Goal: Task Accomplishment & Management: Manage account settings

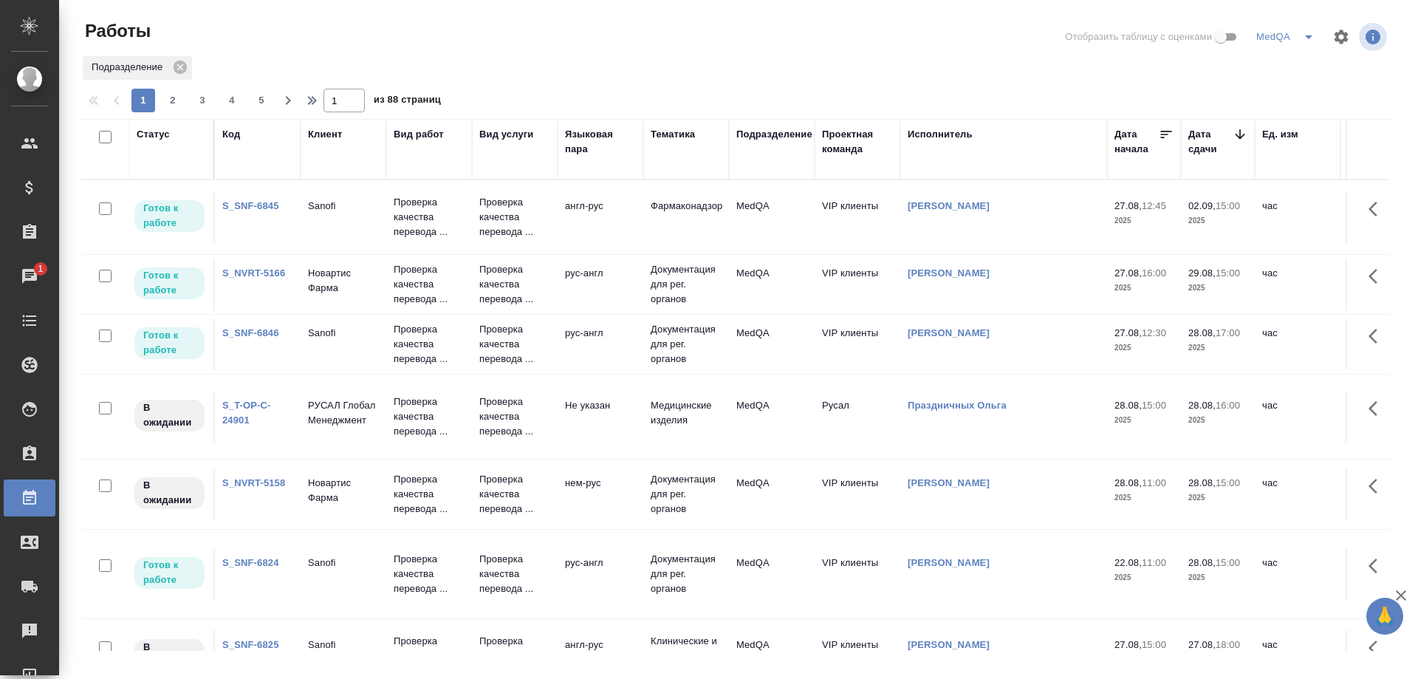
click at [254, 275] on link "S_NVRT-5166" at bounding box center [253, 272] width 63 height 11
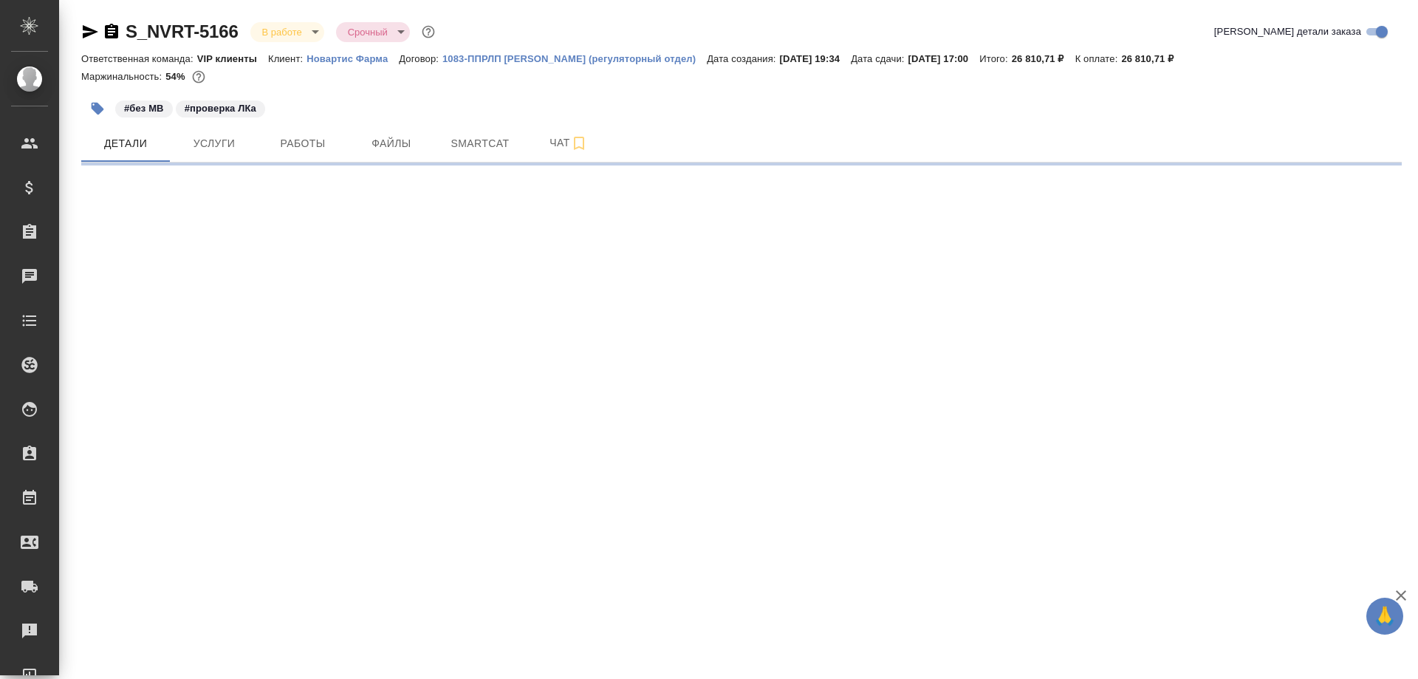
select select "RU"
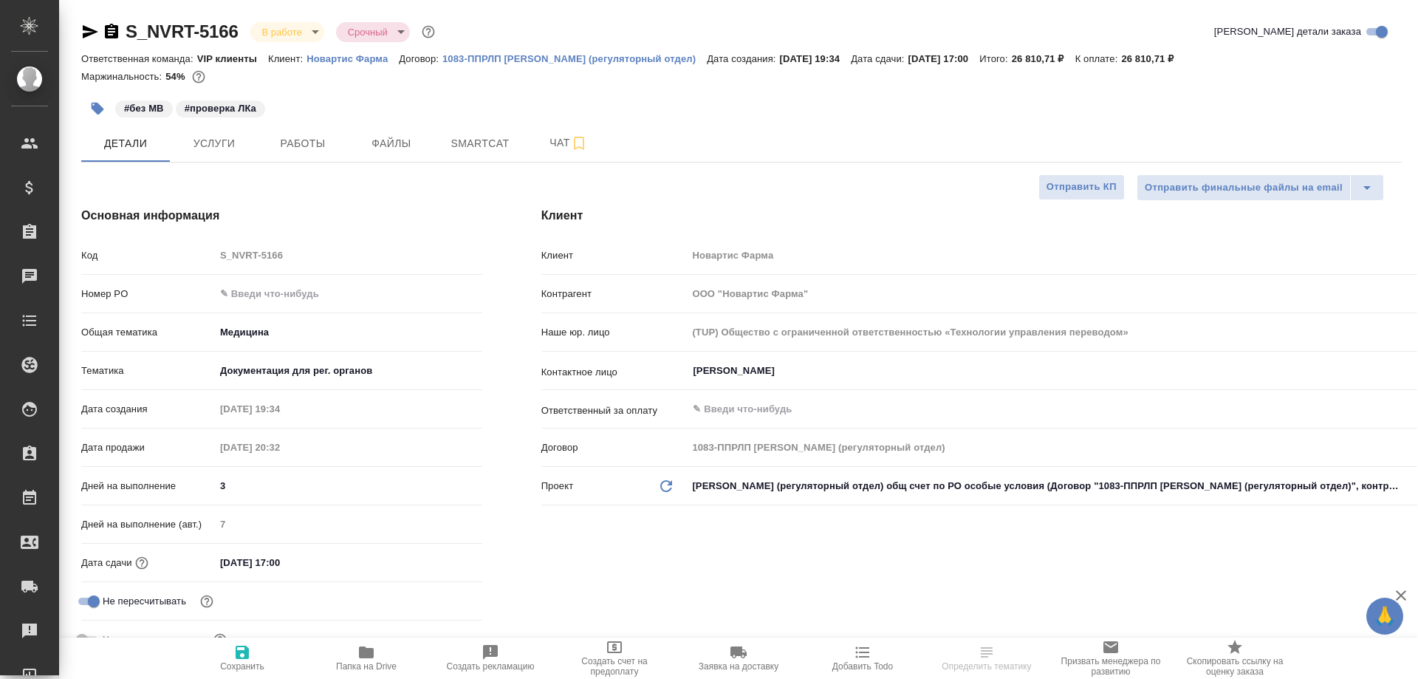
type textarea "x"
click at [291, 143] on span "Работы" at bounding box center [302, 143] width 71 height 18
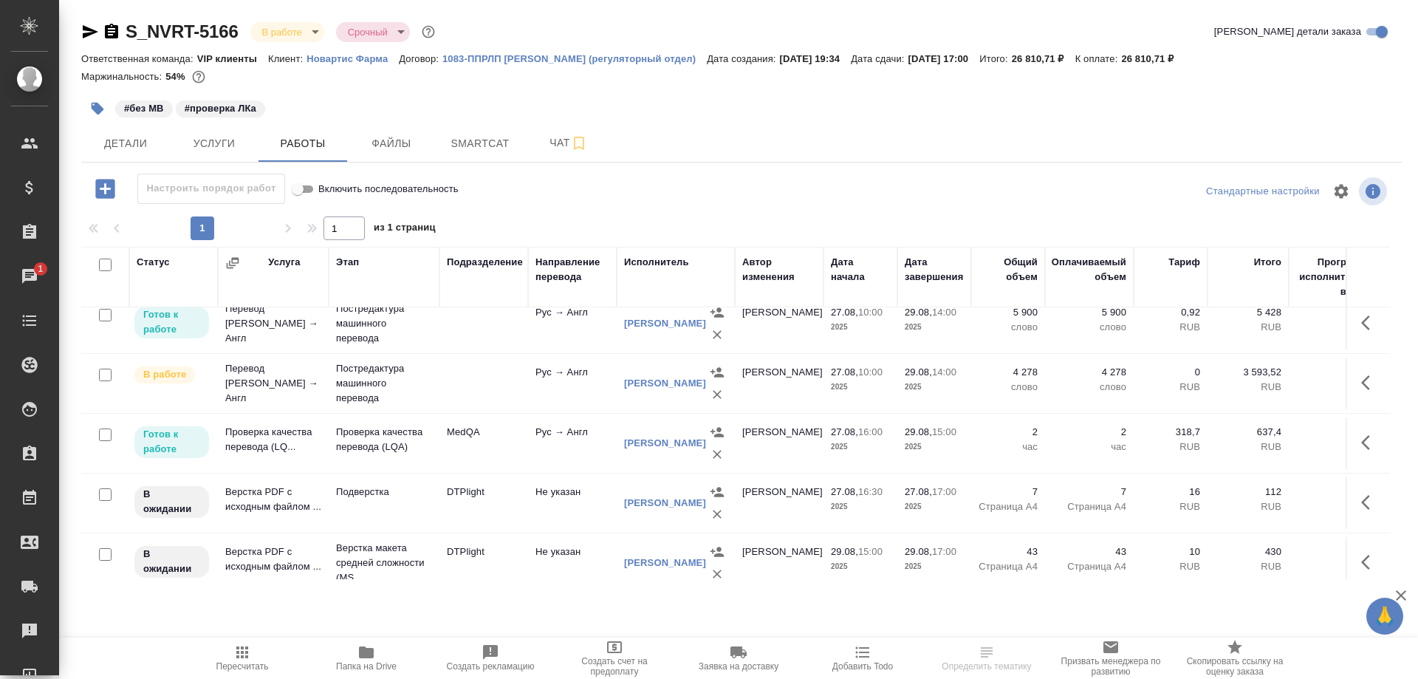
scroll to position [99, 0]
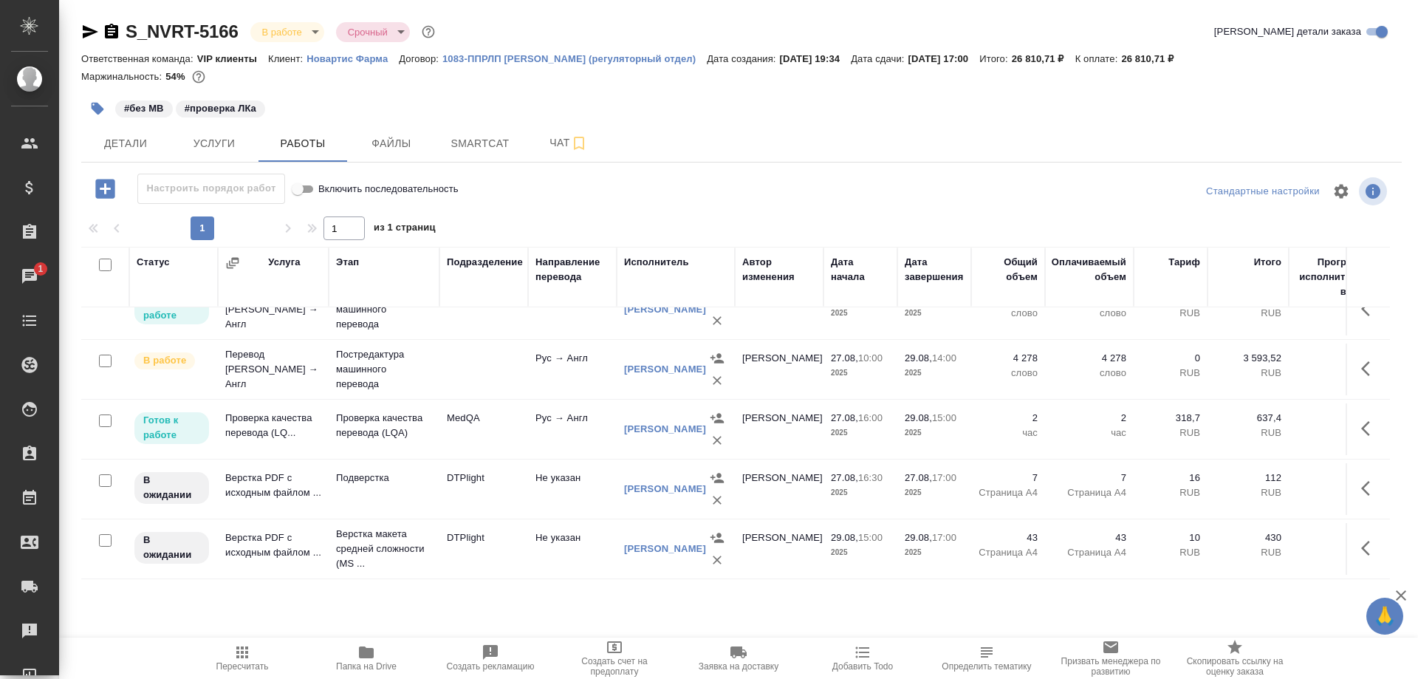
click at [260, 409] on td "Проверка качества перевода (LQ..." at bounding box center [273, 429] width 111 height 52
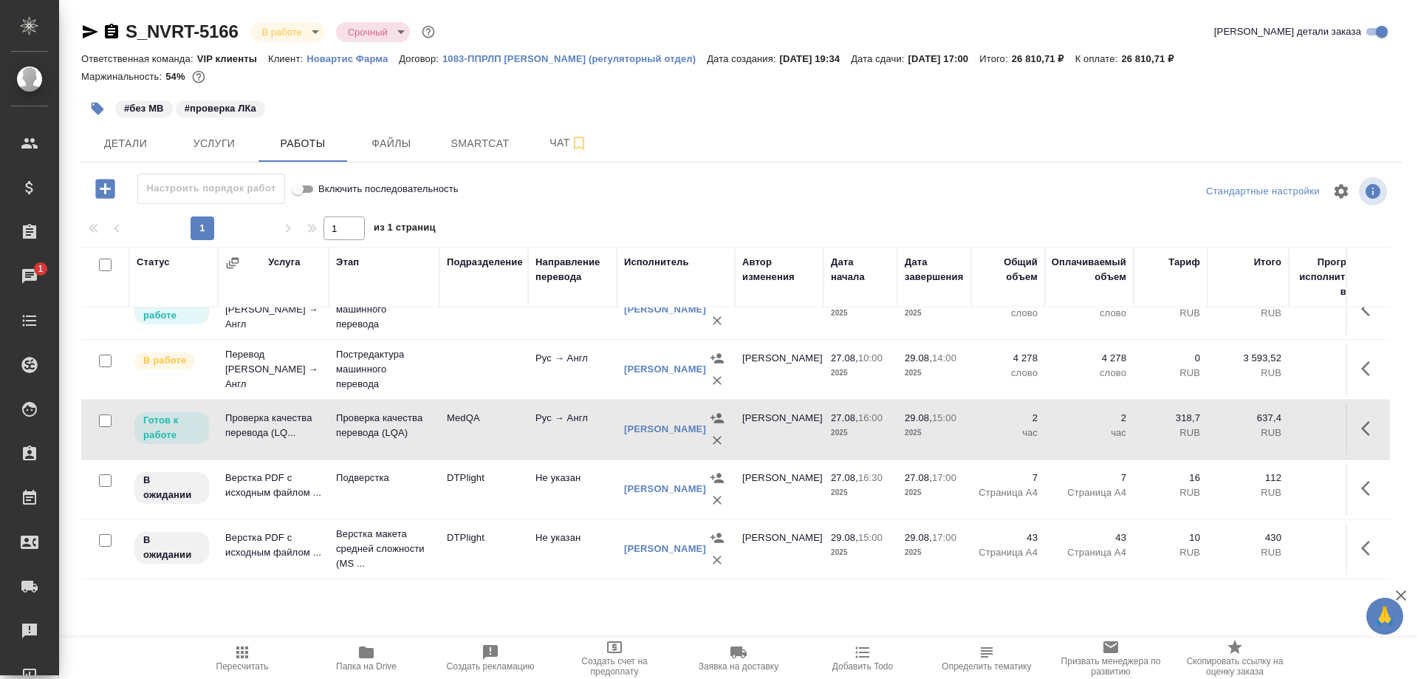
click at [260, 409] on td "Проверка качества перевода (LQ..." at bounding box center [273, 429] width 111 height 52
click at [89, 30] on icon "button" at bounding box center [91, 31] width 16 height 13
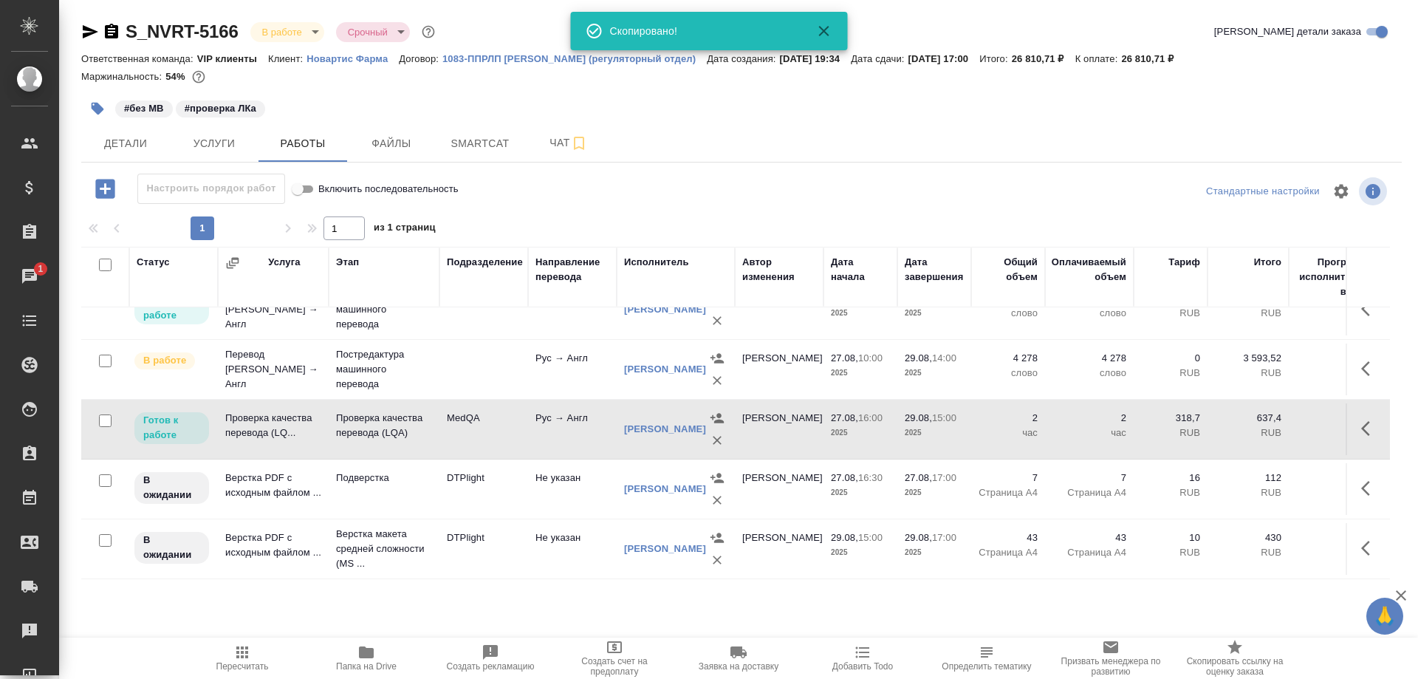
click at [111, 26] on icon "button" at bounding box center [111, 31] width 13 height 15
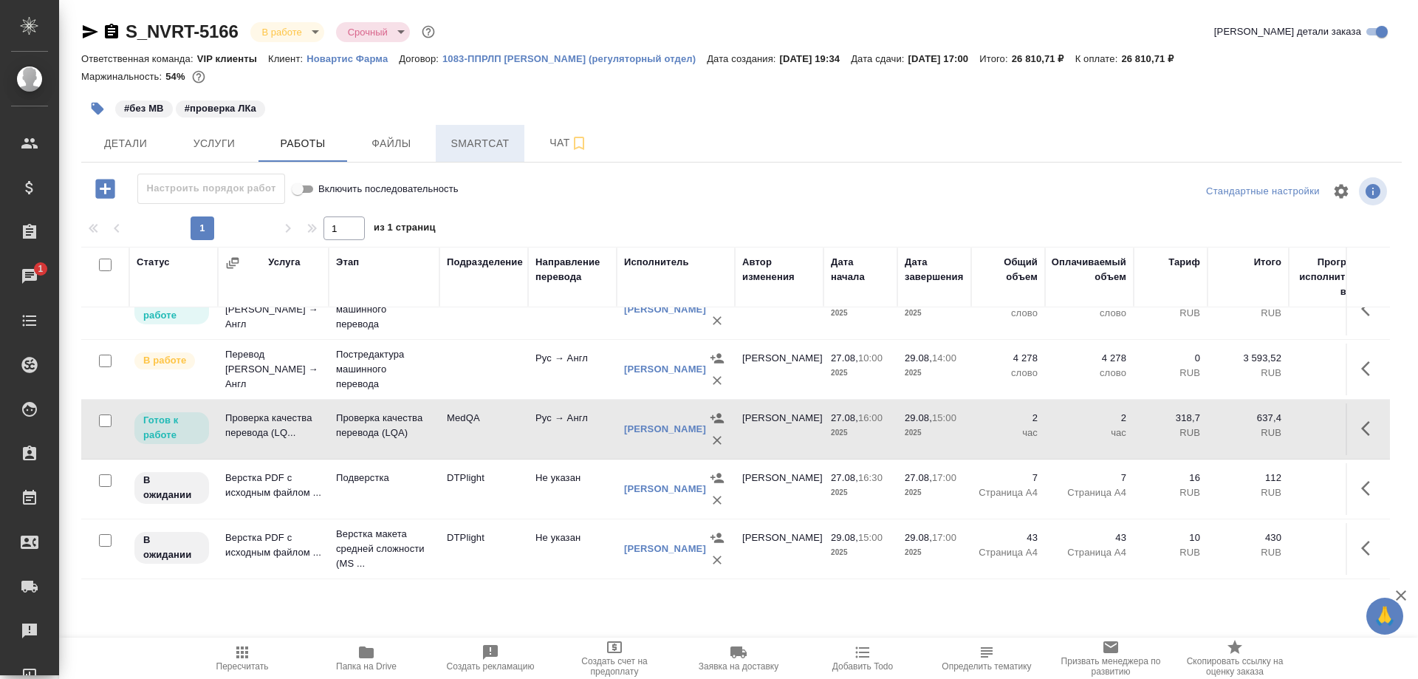
click at [487, 147] on span "Smartcat" at bounding box center [480, 143] width 71 height 18
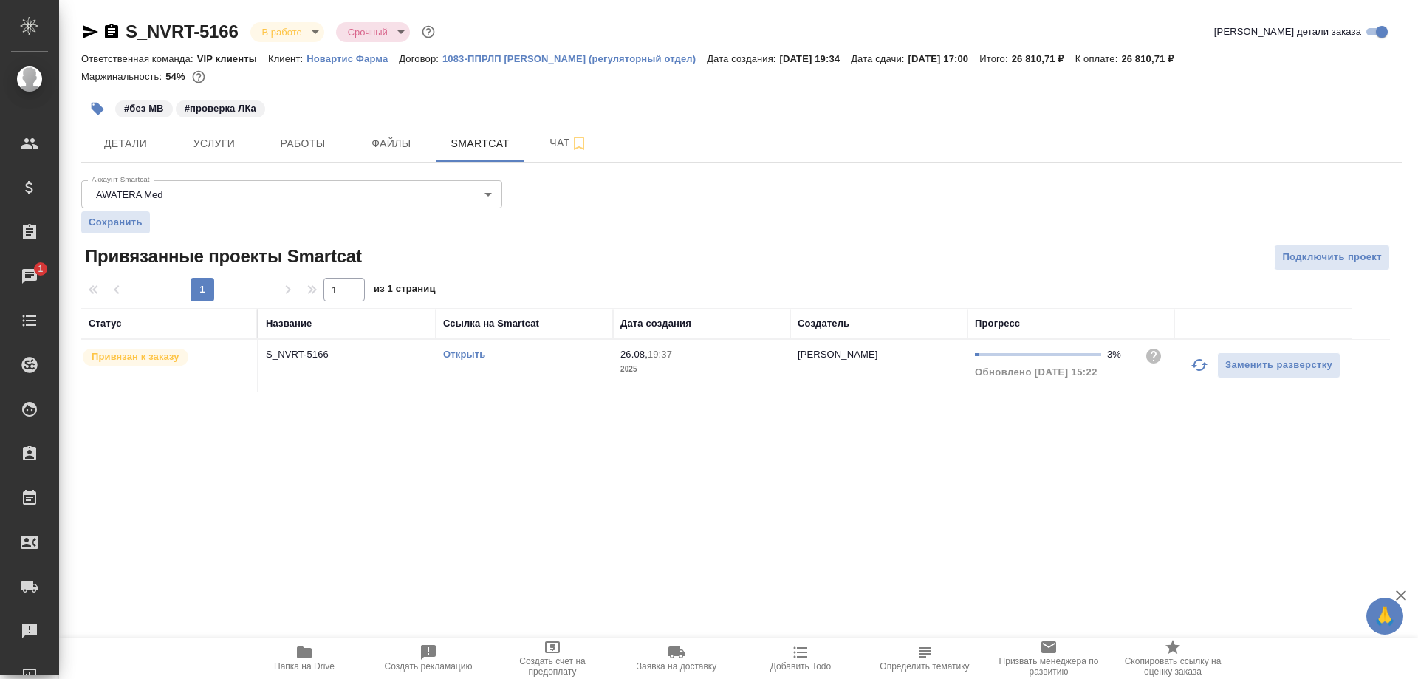
click at [307, 667] on span "Папка на Drive" at bounding box center [304, 666] width 61 height 10
click at [461, 356] on link "Открыть" at bounding box center [464, 354] width 42 height 11
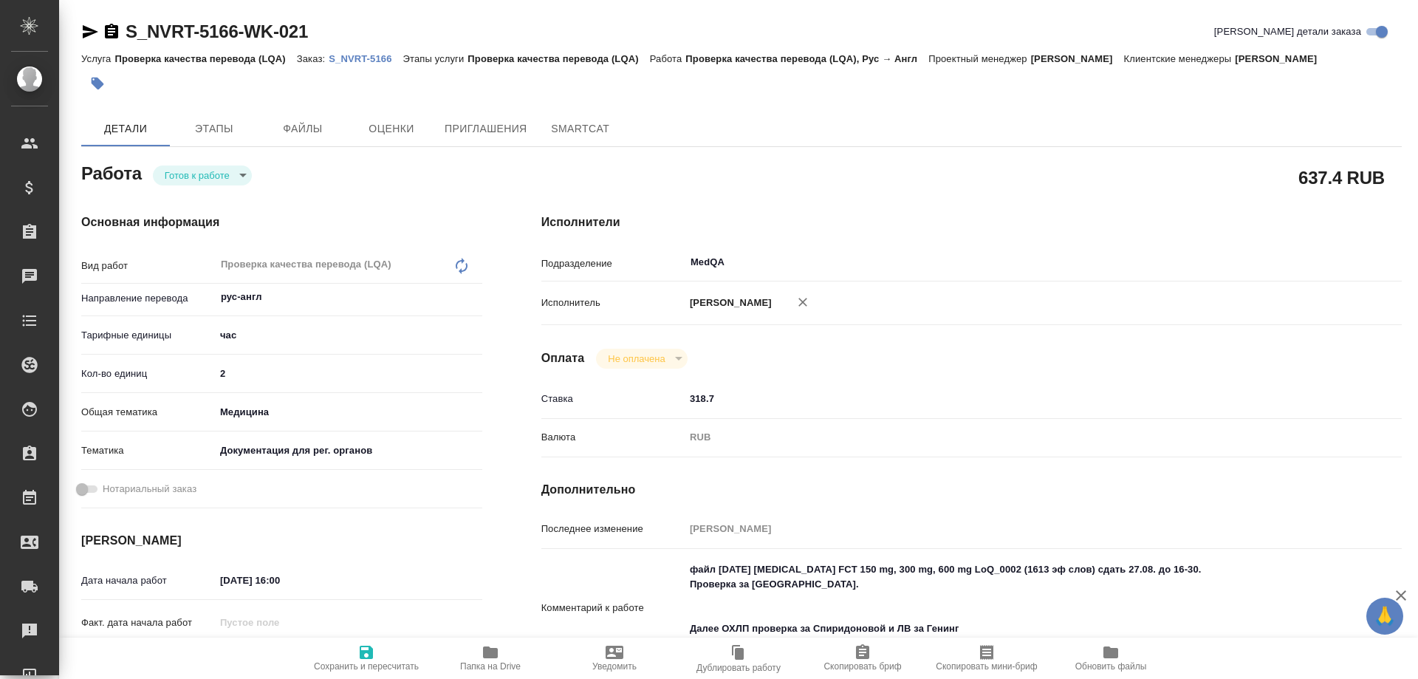
type textarea "x"
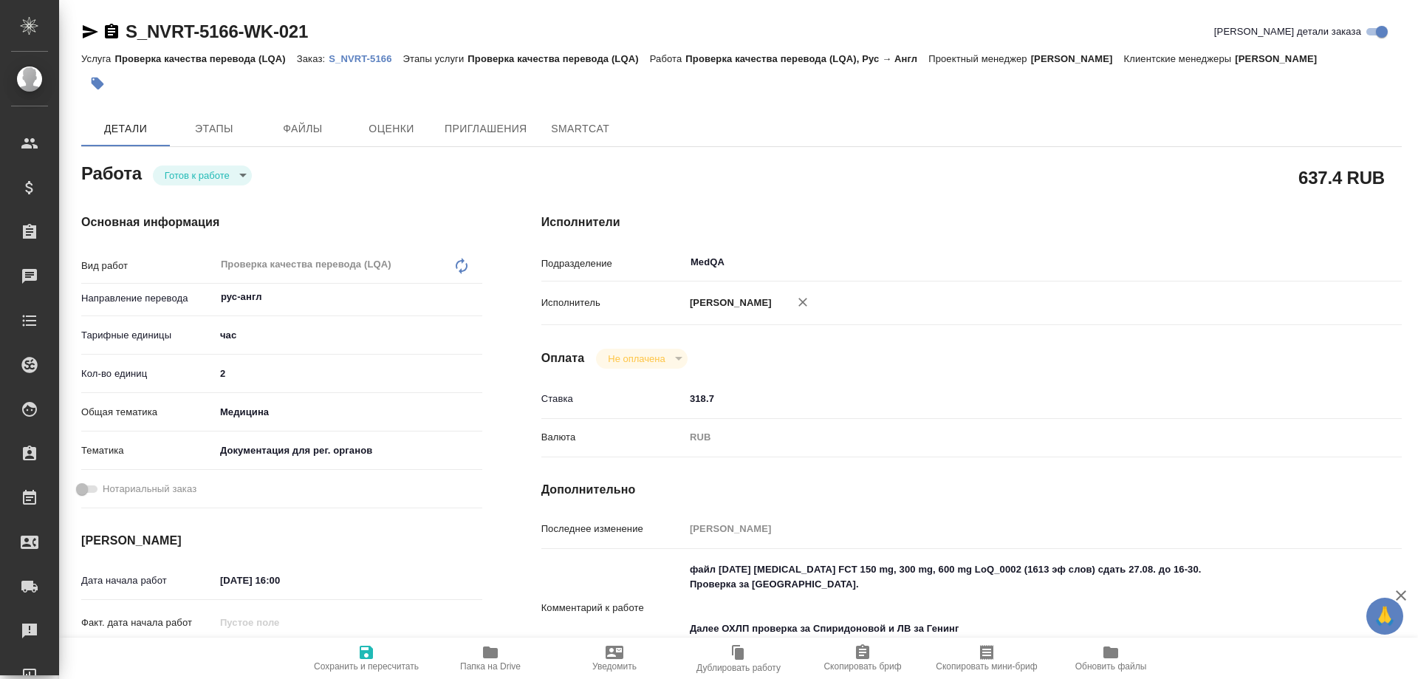
type textarea "x"
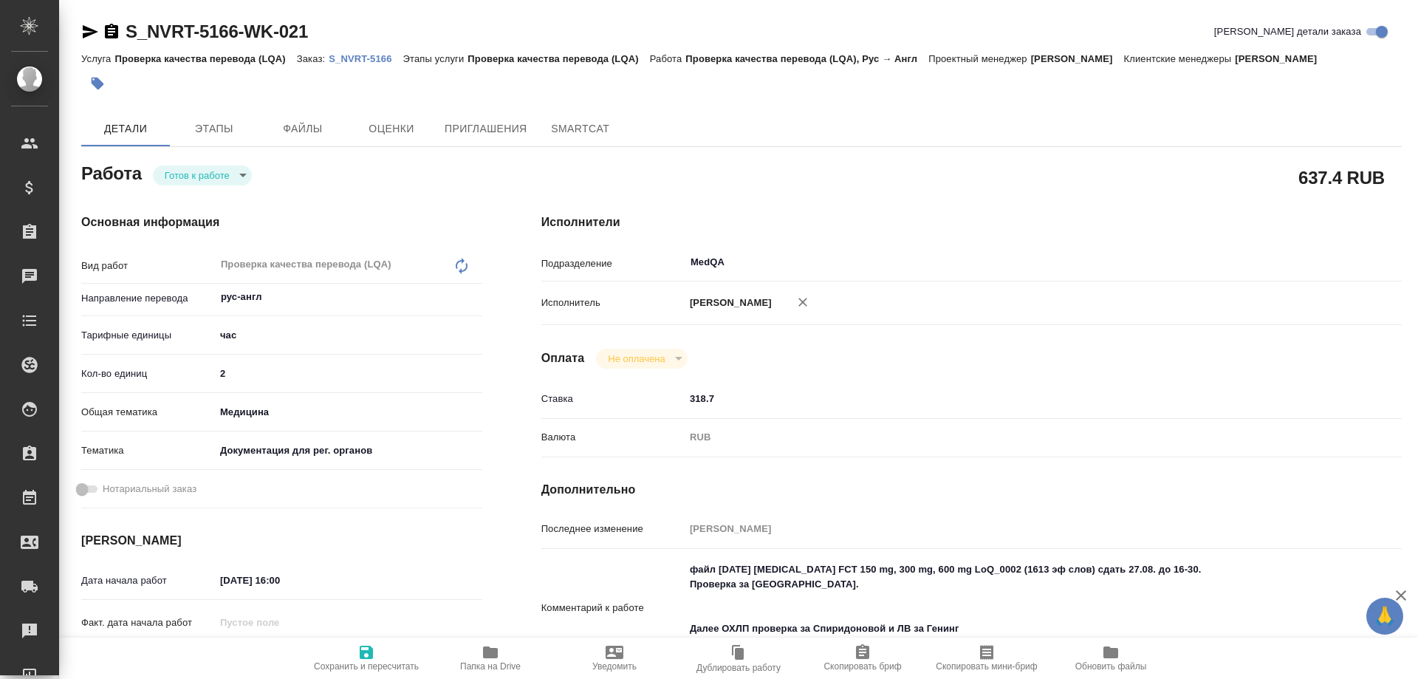
type textarea "x"
